Goal: Navigation & Orientation: Find specific page/section

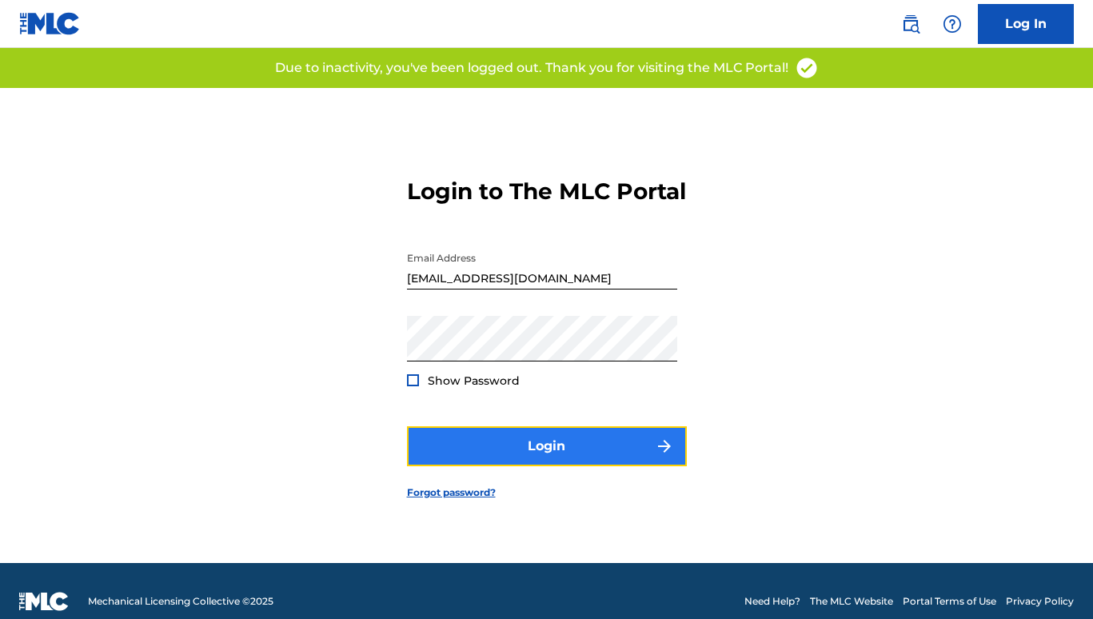
click at [490, 460] on button "Login" at bounding box center [547, 446] width 280 height 40
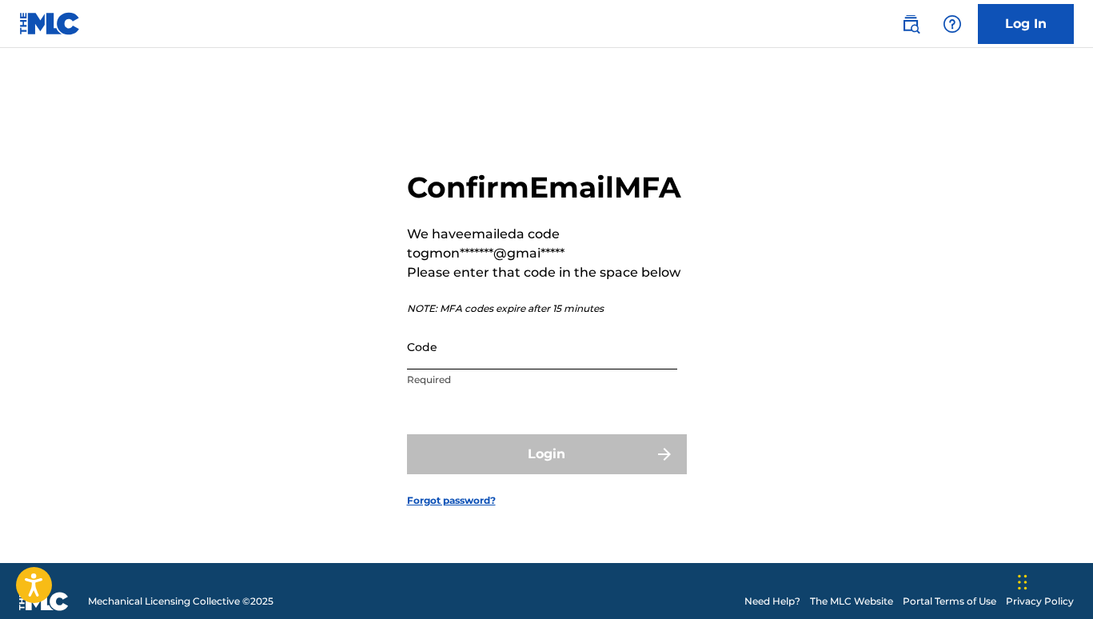
click at [458, 369] on input "Code" at bounding box center [542, 347] width 270 height 46
paste input "717387"
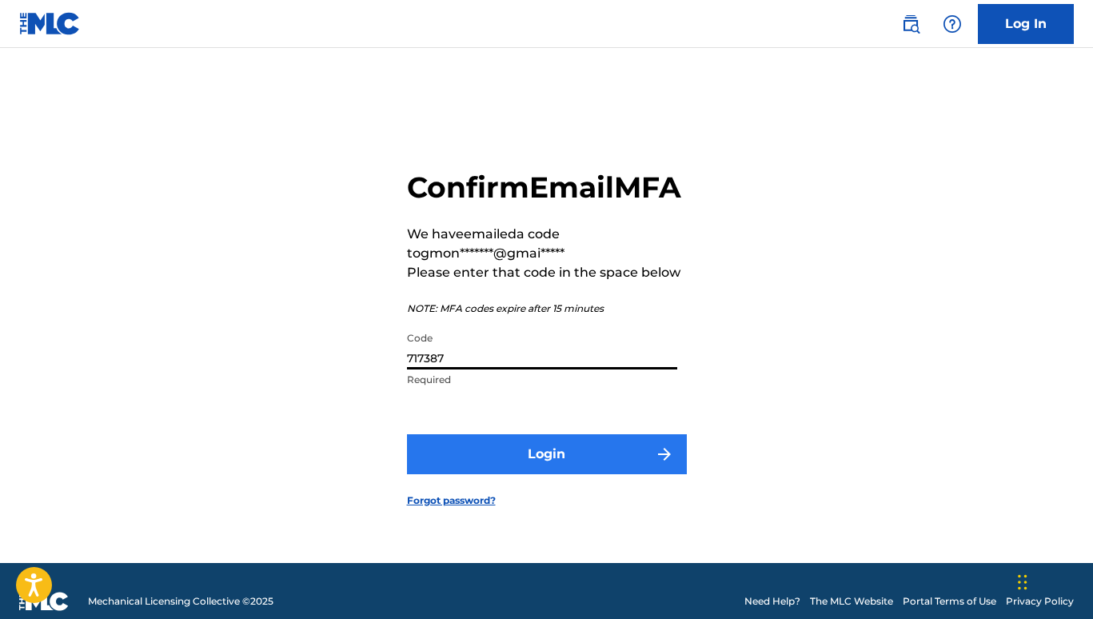
type input "717387"
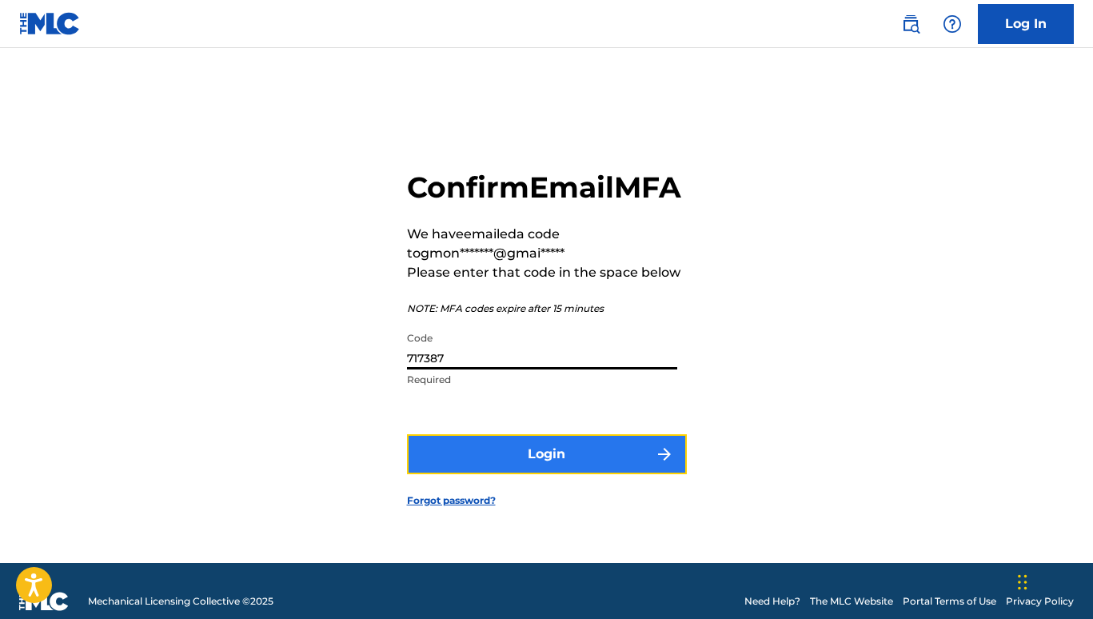
click at [532, 472] on button "Login" at bounding box center [547, 454] width 280 height 40
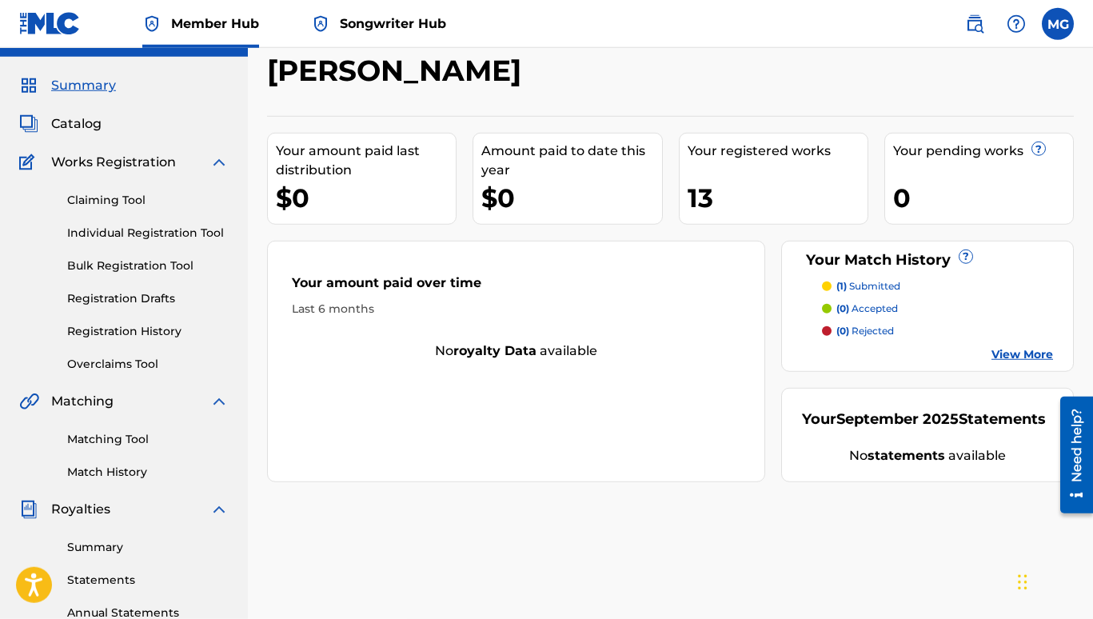
scroll to position [17, 0]
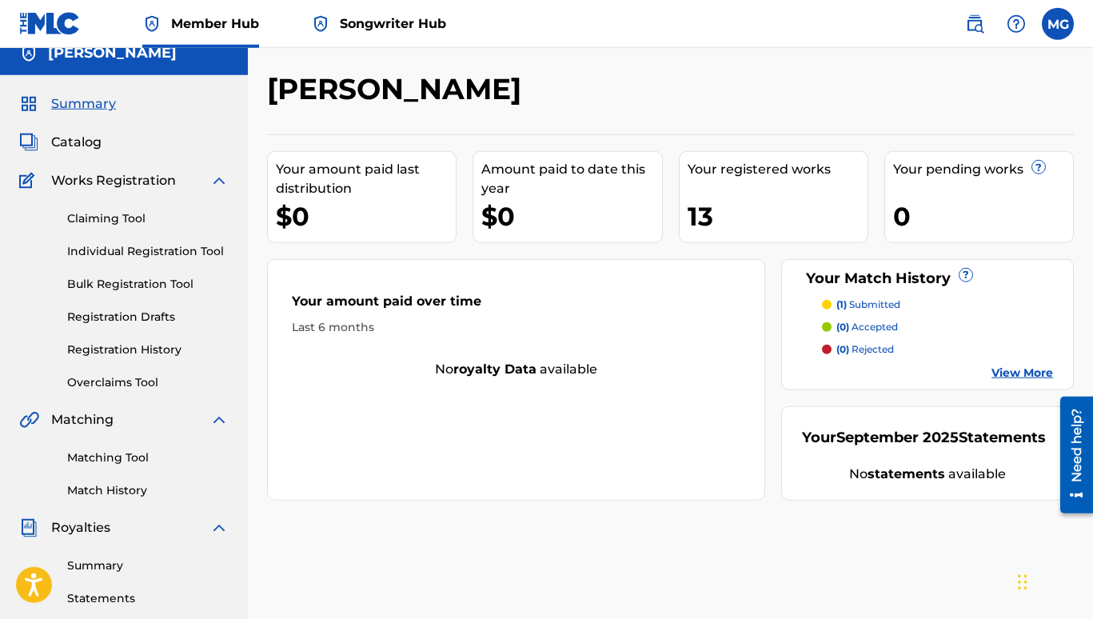
click at [384, 18] on span "Songwriter Hub" at bounding box center [393, 23] width 106 height 18
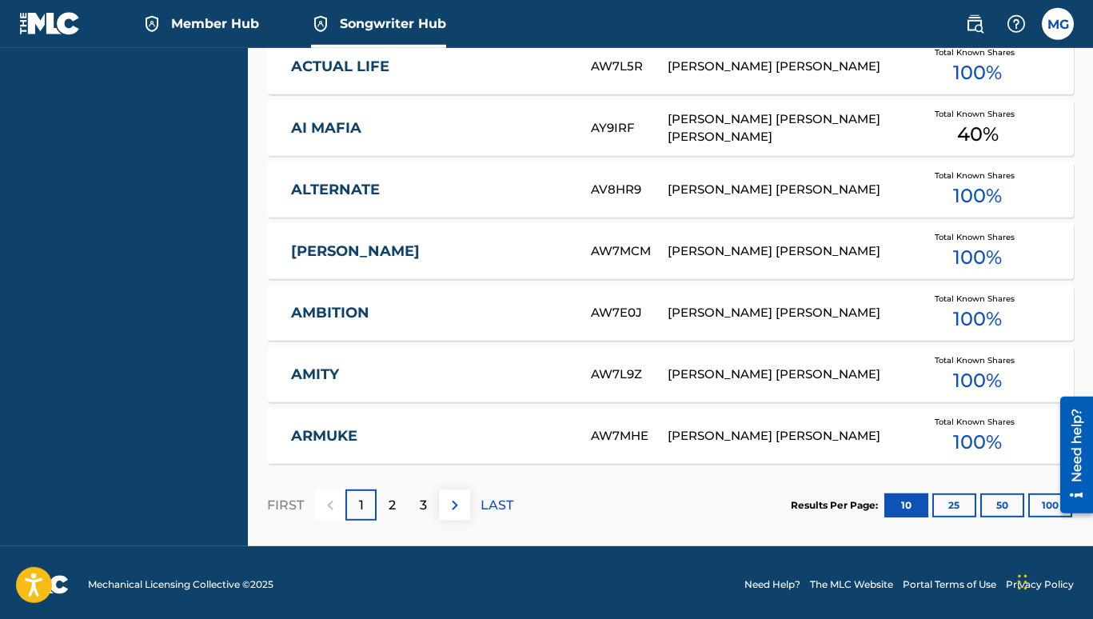
scroll to position [825, 0]
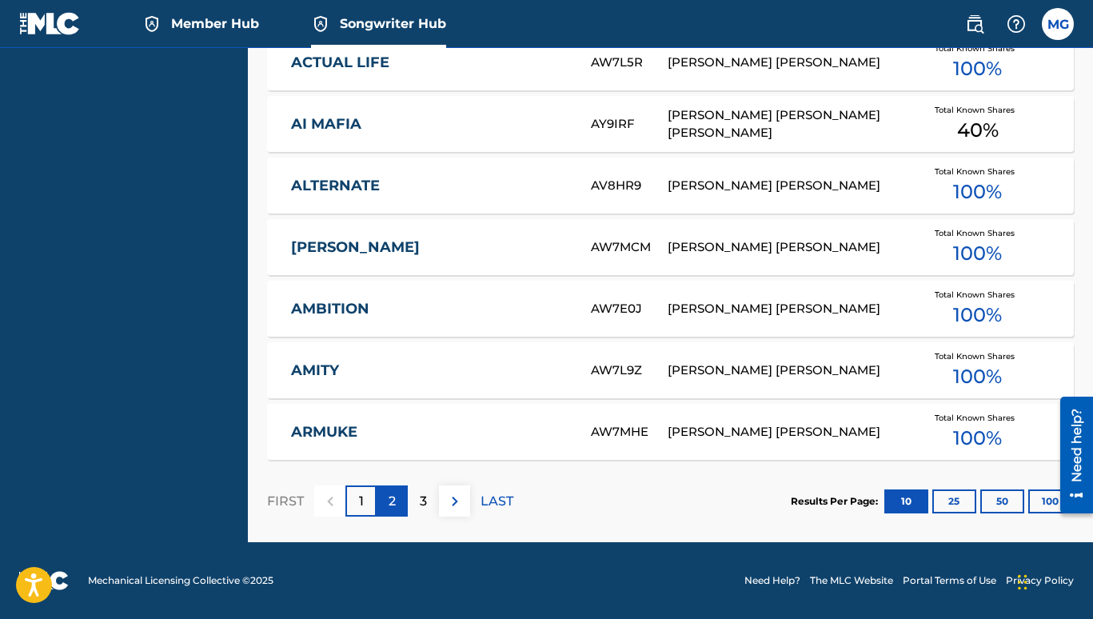
click at [399, 491] on div "2" at bounding box center [392, 500] width 31 height 31
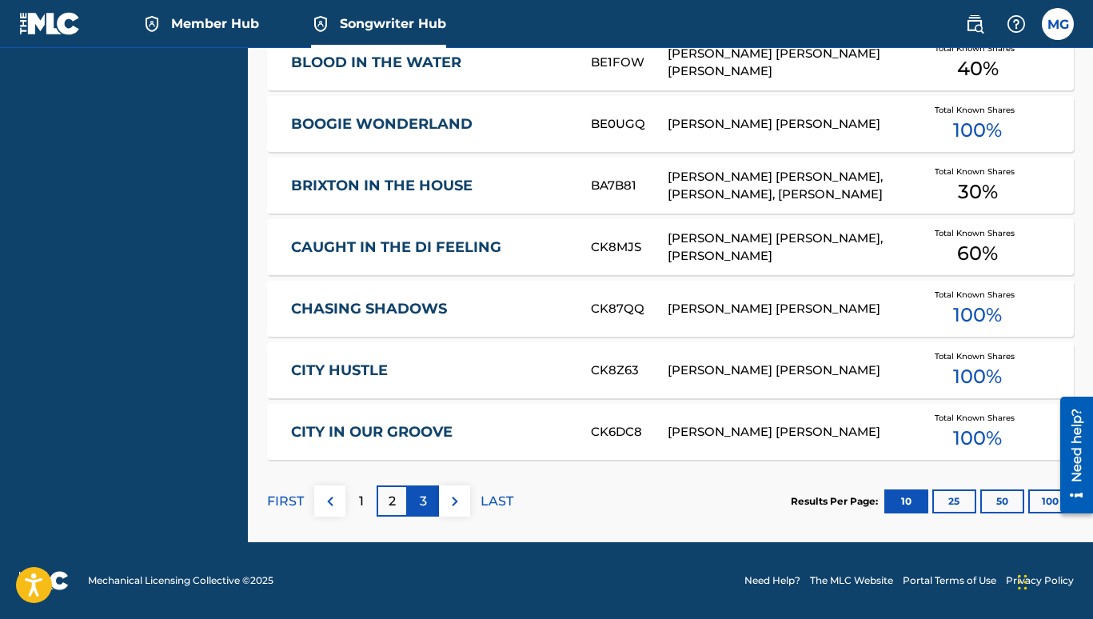
click at [421, 504] on p "3" at bounding box center [423, 501] width 7 height 19
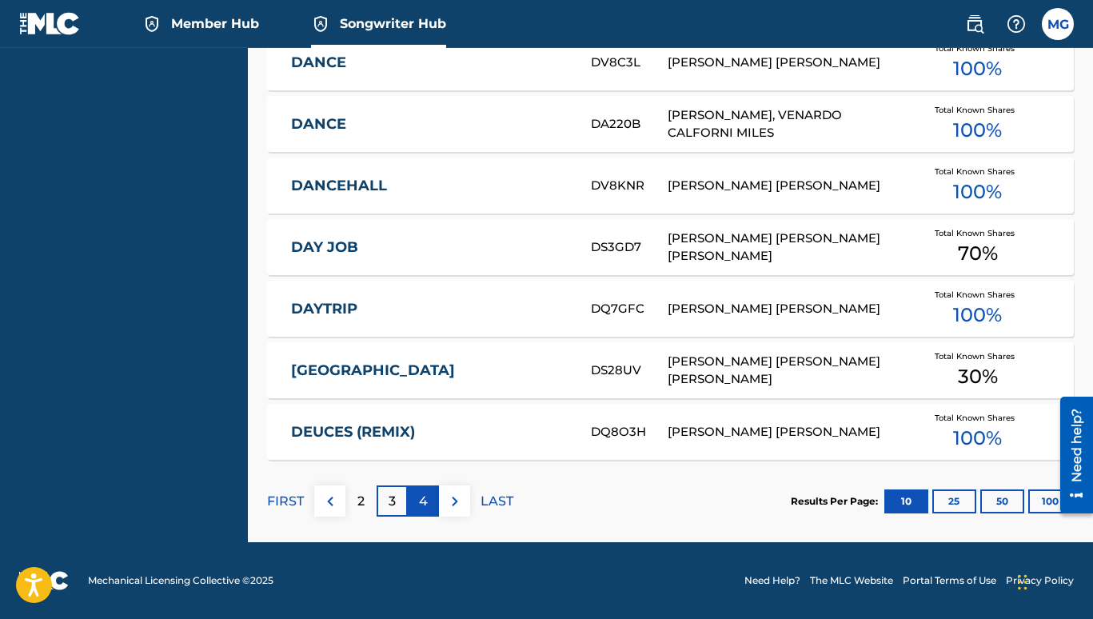
click at [429, 504] on div "4" at bounding box center [423, 500] width 31 height 31
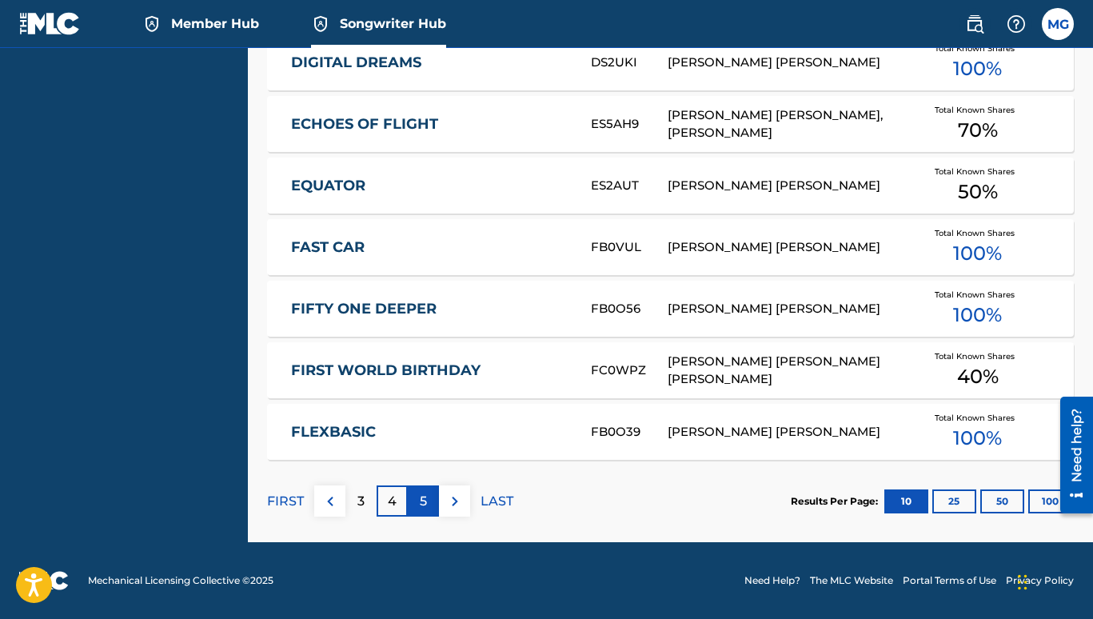
click at [425, 501] on p "5" at bounding box center [423, 501] width 7 height 19
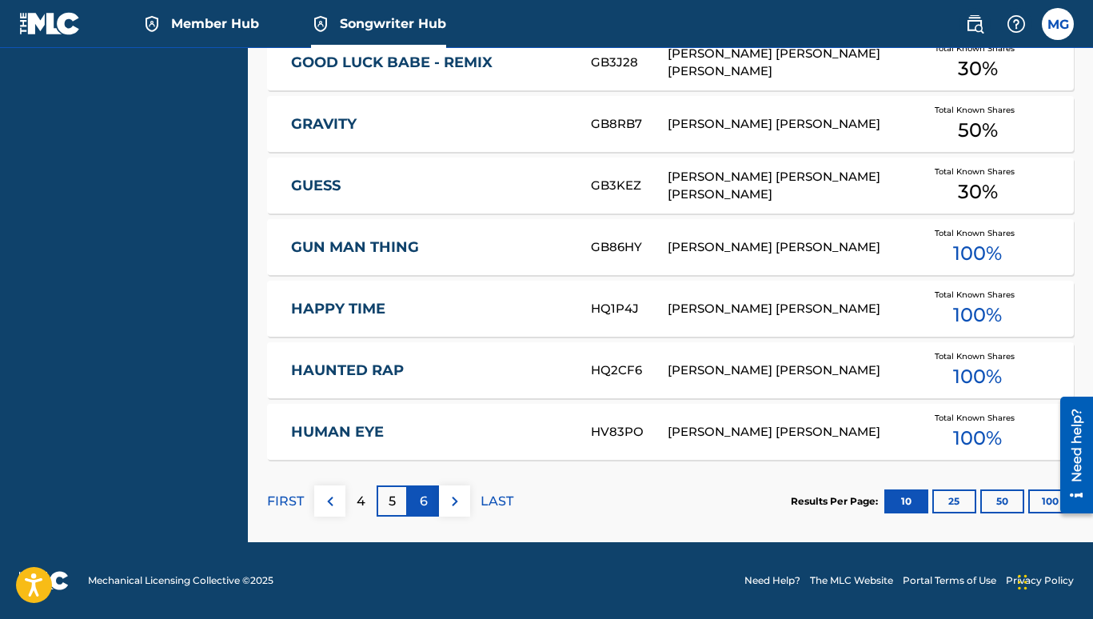
click at [425, 503] on p "6" at bounding box center [424, 501] width 8 height 19
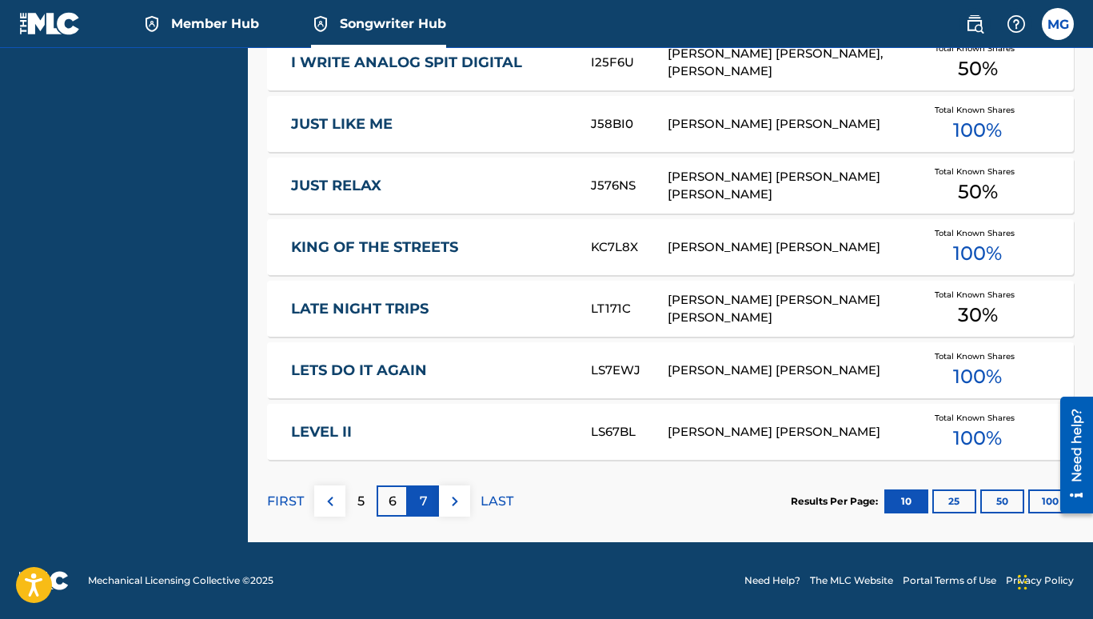
click at [425, 505] on p "7" at bounding box center [424, 501] width 8 height 19
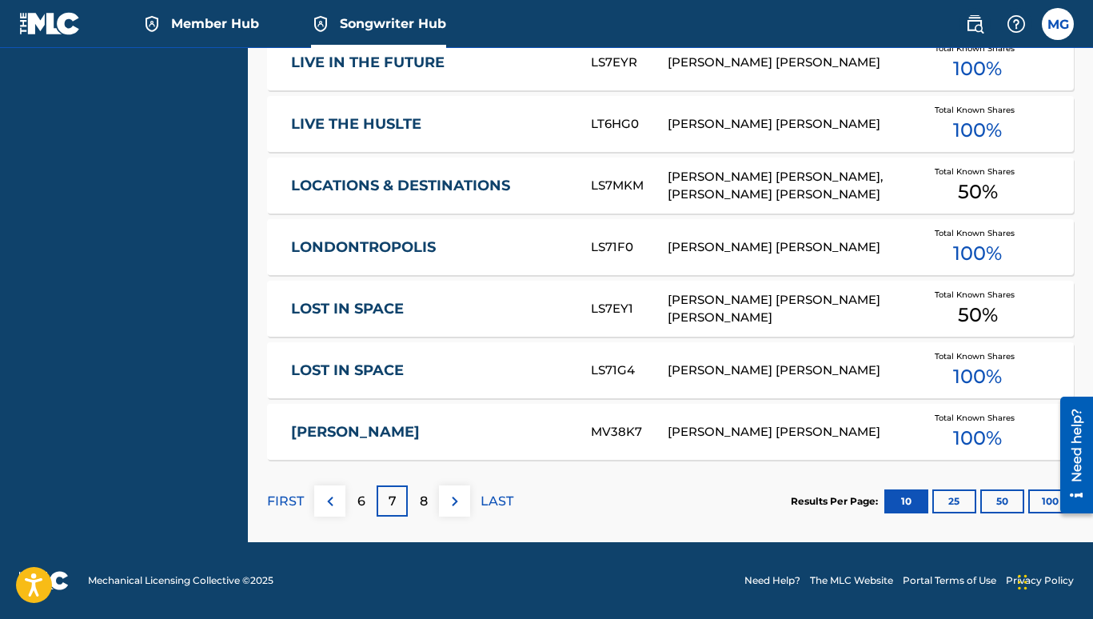
scroll to position [0, 0]
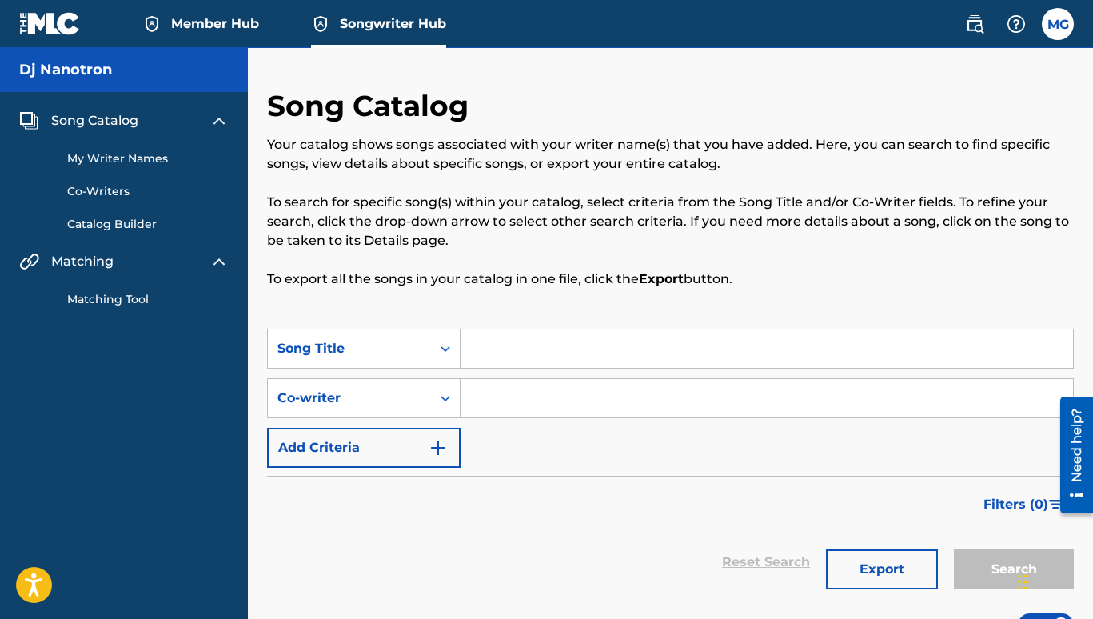
click at [199, 27] on span "Member Hub" at bounding box center [215, 23] width 88 height 18
